Goal: Task Accomplishment & Management: Manage account settings

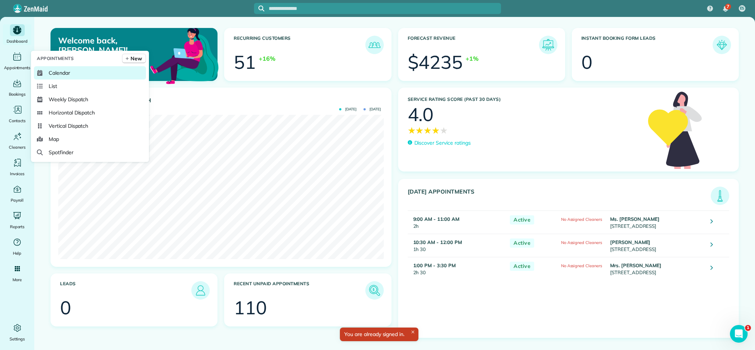
click at [54, 73] on span "Calendar" at bounding box center [59, 72] width 21 height 7
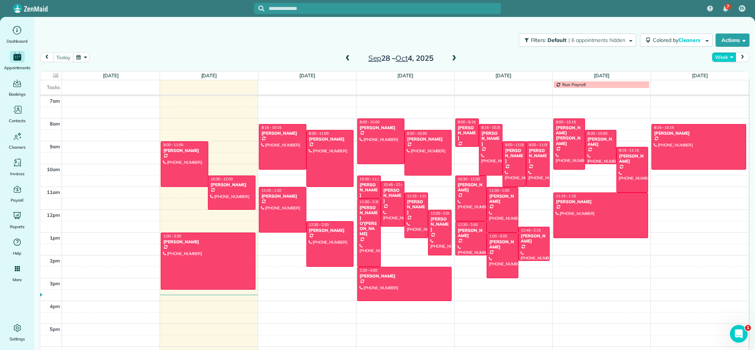
click at [730, 58] on button "Week" at bounding box center [724, 57] width 24 height 10
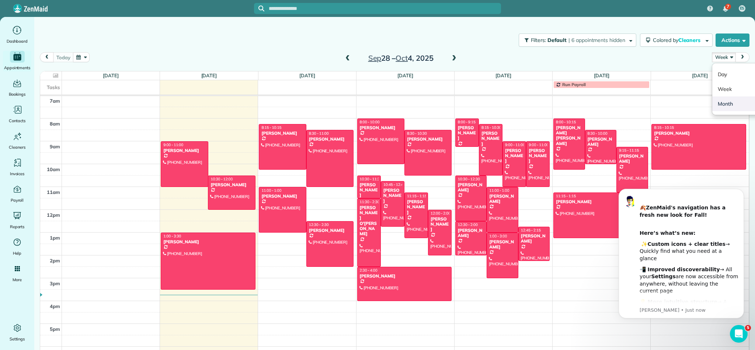
click at [720, 106] on link "Month" at bounding box center [741, 104] width 58 height 15
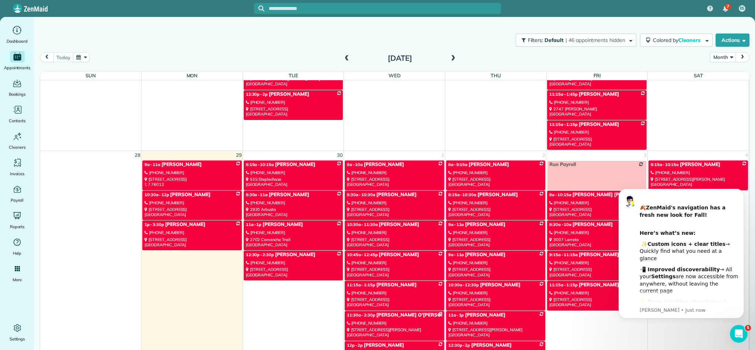
scroll to position [1025, 0]
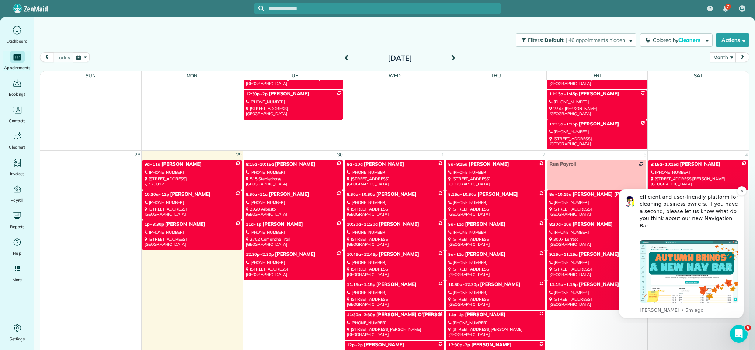
scroll to position [154, 0]
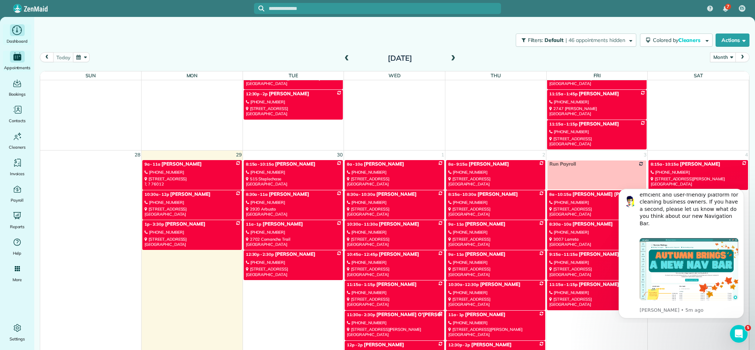
click at [14, 36] on div "Dashboard" at bounding box center [17, 34] width 29 height 21
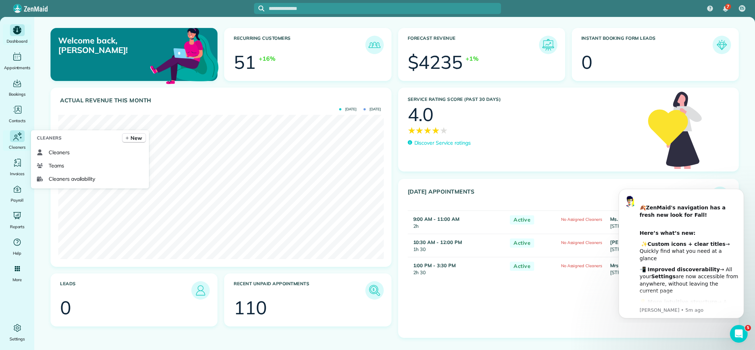
click at [22, 136] on icon "Main" at bounding box center [17, 136] width 11 height 11
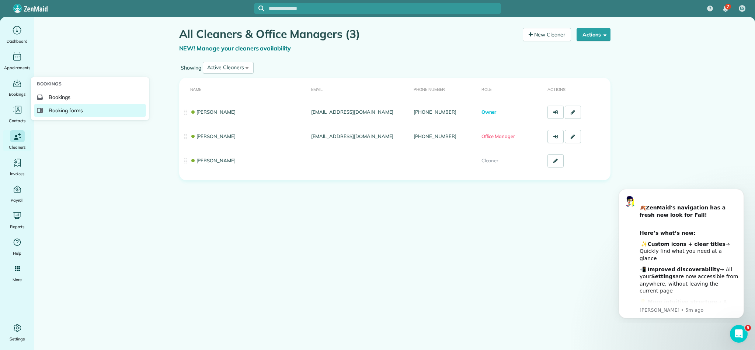
click at [55, 109] on span "Booking forms" at bounding box center [66, 110] width 34 height 7
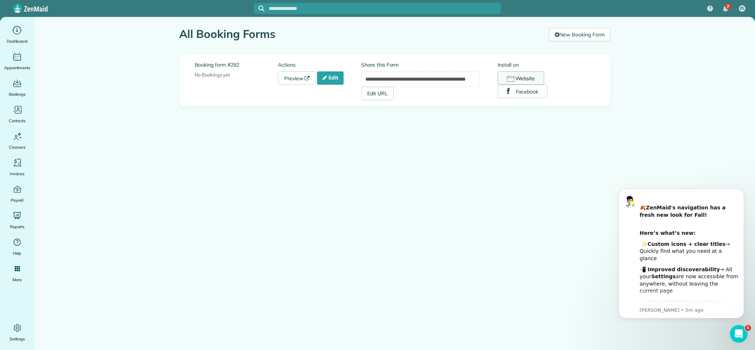
click at [518, 76] on button "Website" at bounding box center [520, 77] width 47 height 13
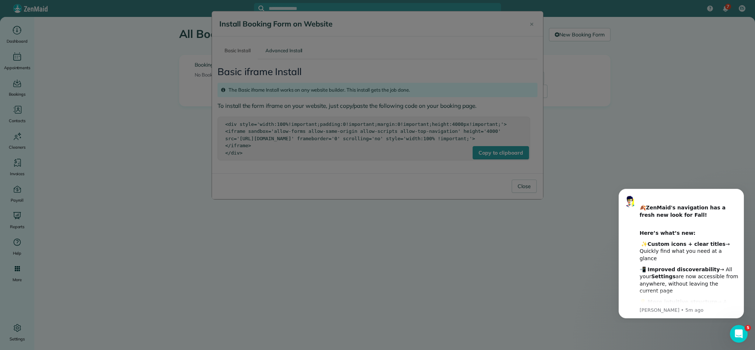
click at [533, 23] on div at bounding box center [377, 175] width 755 height 350
click at [531, 25] on div at bounding box center [377, 175] width 755 height 350
click at [523, 195] on div at bounding box center [377, 175] width 755 height 350
drag, startPoint x: 255, startPoint y: 183, endPoint x: 128, endPoint y: 151, distance: 131.9
click at [244, 183] on div at bounding box center [377, 175] width 755 height 350
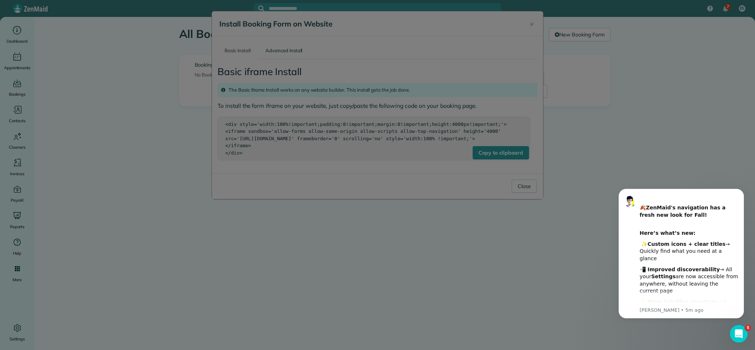
click at [95, 60] on div at bounding box center [377, 175] width 755 height 350
click at [527, 22] on div at bounding box center [377, 175] width 755 height 350
click at [530, 23] on div at bounding box center [377, 175] width 755 height 350
drag, startPoint x: 530, startPoint y: 23, endPoint x: 541, endPoint y: 27, distance: 11.0
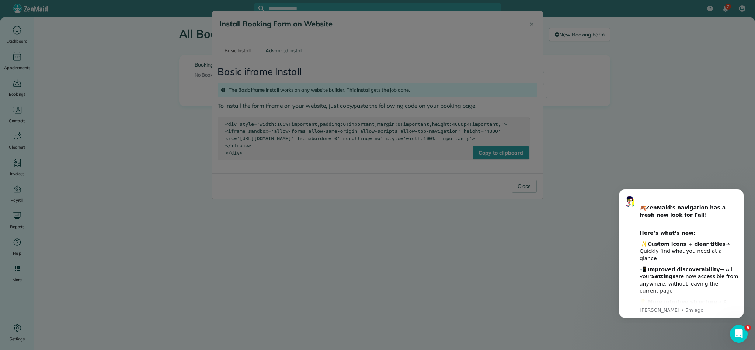
click at [530, 24] on div at bounding box center [377, 175] width 755 height 350
click at [514, 164] on div at bounding box center [377, 175] width 755 height 350
click at [513, 161] on div at bounding box center [377, 175] width 755 height 350
click at [531, 25] on div at bounding box center [377, 175] width 755 height 350
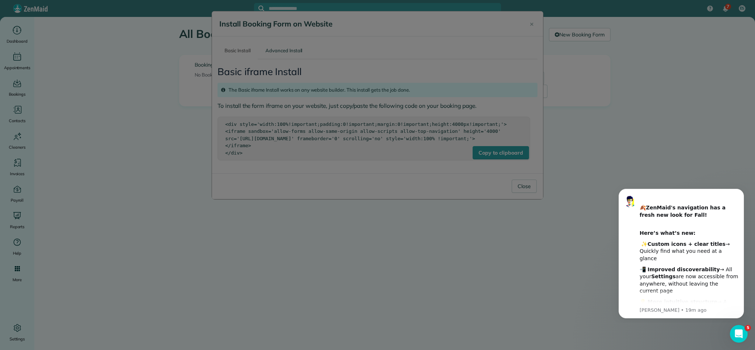
click at [531, 25] on div at bounding box center [377, 175] width 755 height 350
drag, startPoint x: 531, startPoint y: 25, endPoint x: 499, endPoint y: 60, distance: 48.0
click at [531, 25] on div at bounding box center [377, 175] width 755 height 350
click at [517, 192] on div at bounding box center [377, 175] width 755 height 350
click at [518, 193] on div at bounding box center [377, 175] width 755 height 350
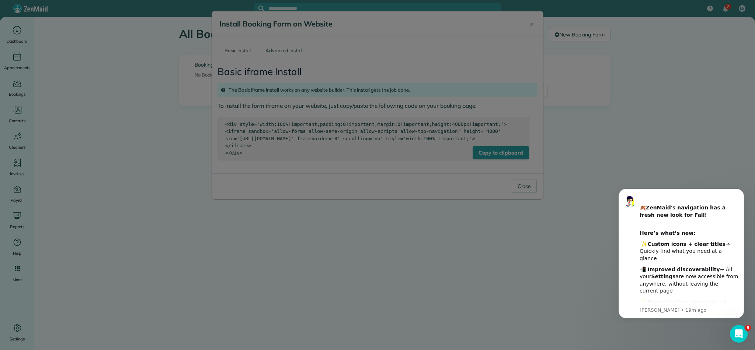
drag, startPoint x: 306, startPoint y: 121, endPoint x: 177, endPoint y: 113, distance: 129.6
click at [189, 135] on div at bounding box center [377, 175] width 755 height 350
drag, startPoint x: 378, startPoint y: 19, endPoint x: 205, endPoint y: 8, distance: 173.9
click at [364, 21] on div at bounding box center [377, 175] width 755 height 350
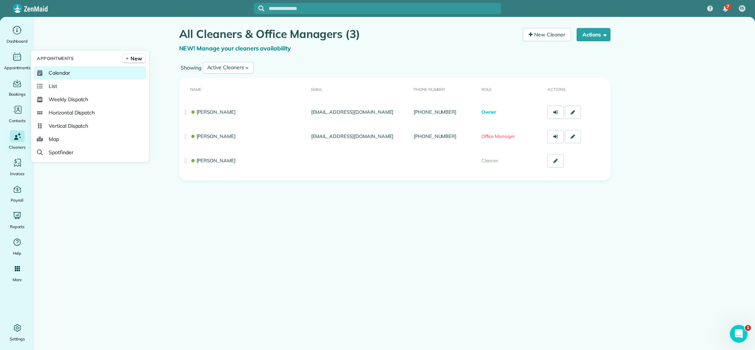
click at [51, 73] on span "Calendar" at bounding box center [59, 72] width 21 height 7
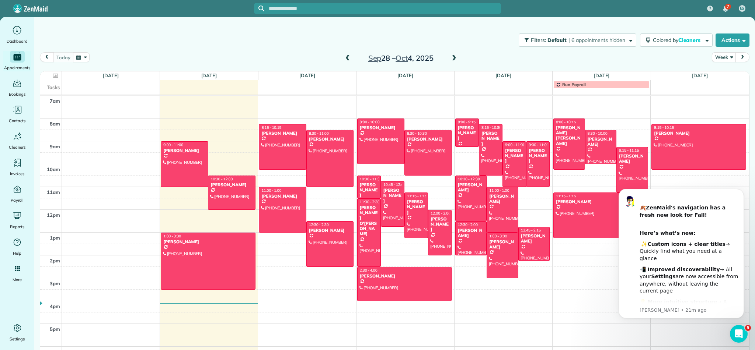
scroll to position [8, 0]
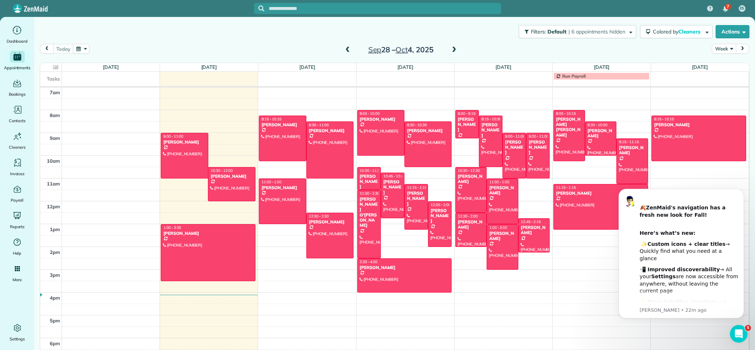
click at [728, 49] on button "Week" at bounding box center [724, 49] width 24 height 10
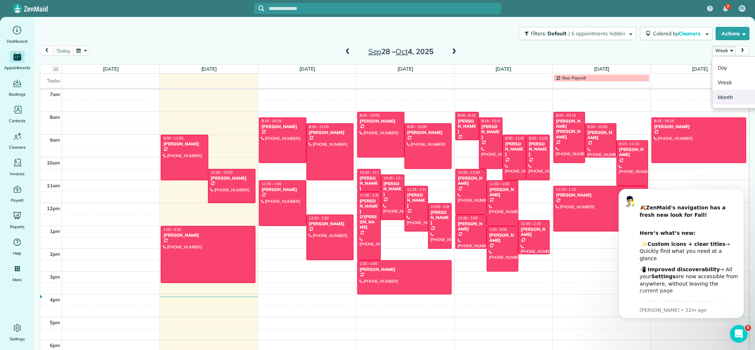
click at [725, 102] on link "Month" at bounding box center [741, 97] width 58 height 15
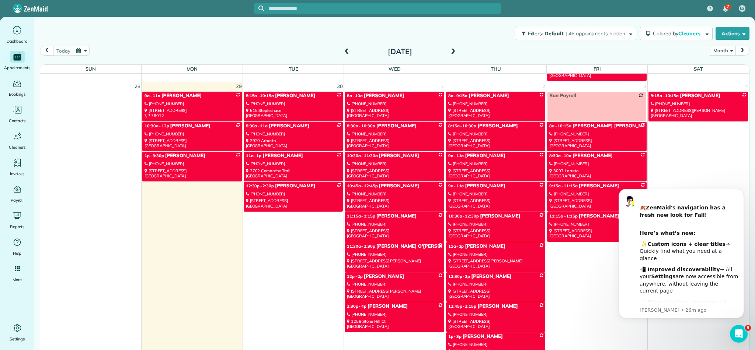
scroll to position [1084, 0]
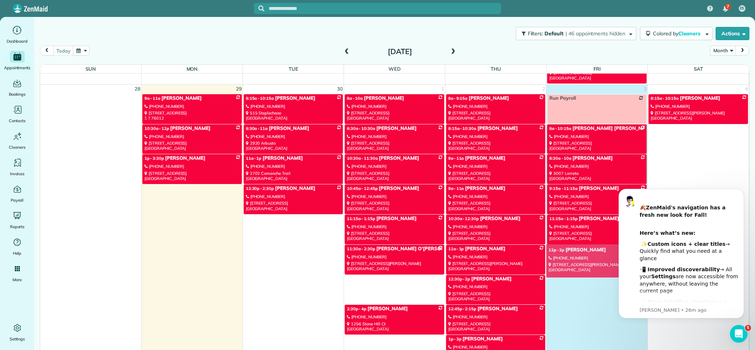
drag, startPoint x: 383, startPoint y: 289, endPoint x: 585, endPoint y: 258, distance: 203.9
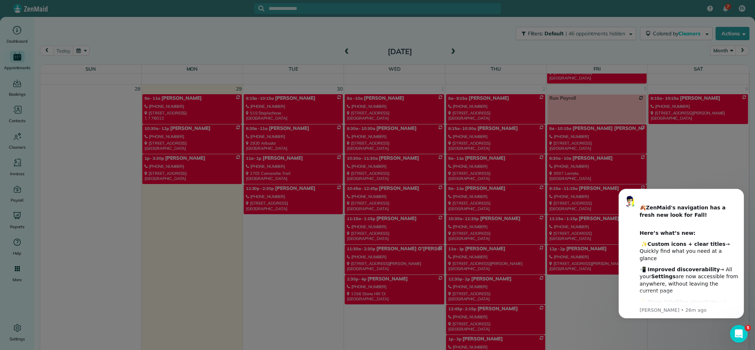
scroll to position [1150, 0]
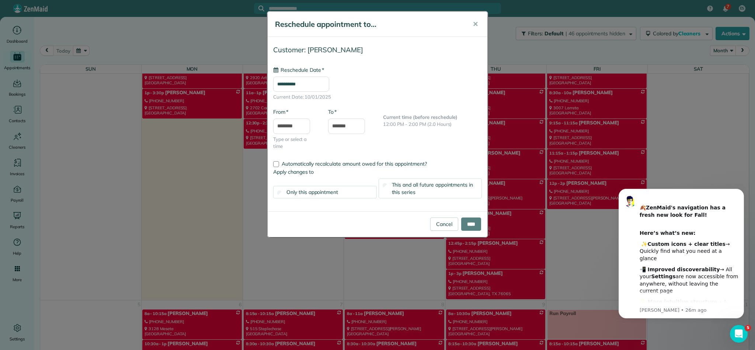
type input "**********"
click at [470, 225] on input "****" at bounding box center [471, 224] width 20 height 13
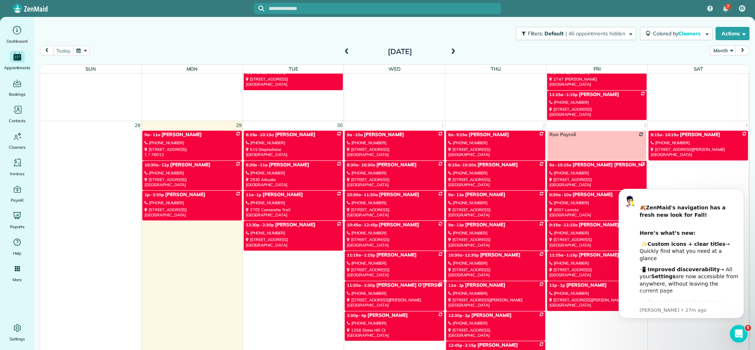
scroll to position [1047, 0]
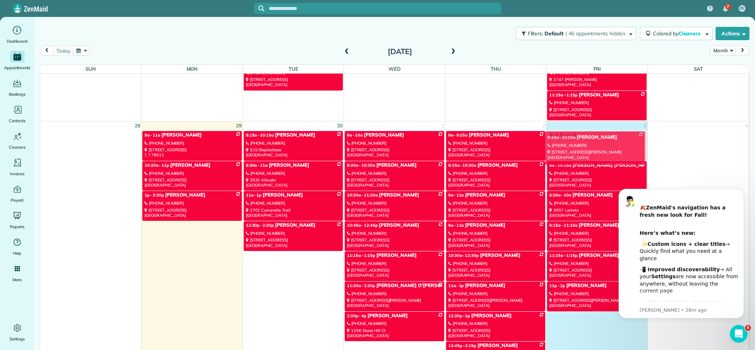
drag, startPoint x: 701, startPoint y: 149, endPoint x: 598, endPoint y: 150, distance: 103.2
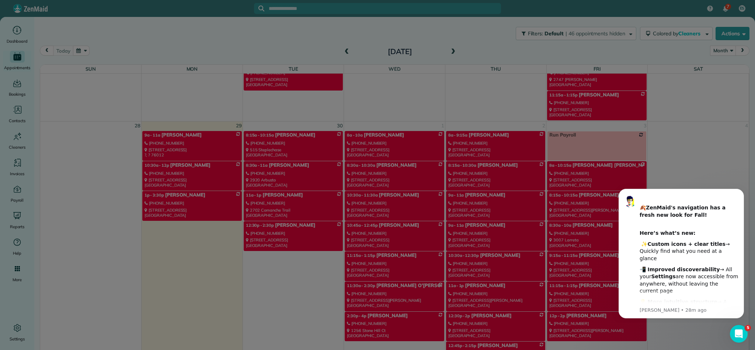
scroll to position [1112, 0]
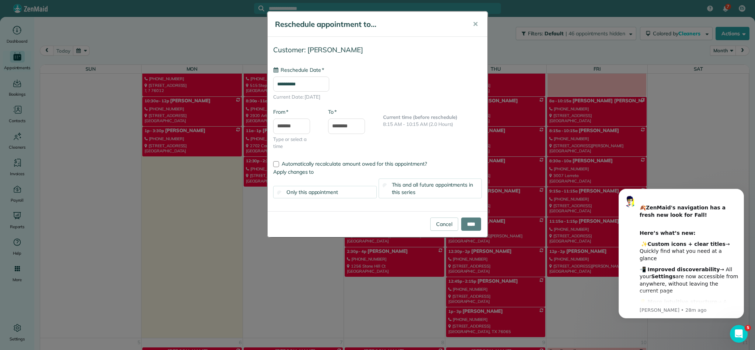
type input "**********"
click at [464, 223] on input "****" at bounding box center [471, 224] width 20 height 13
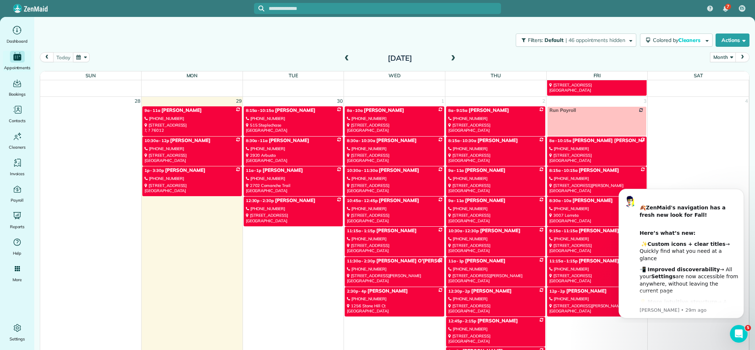
scroll to position [1077, 0]
